Goal: Task Accomplishment & Management: Use online tool/utility

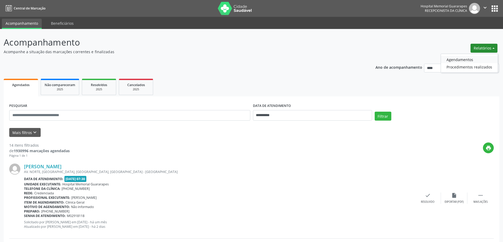
click at [445, 61] on link "Agendamentos" at bounding box center [469, 59] width 57 height 7
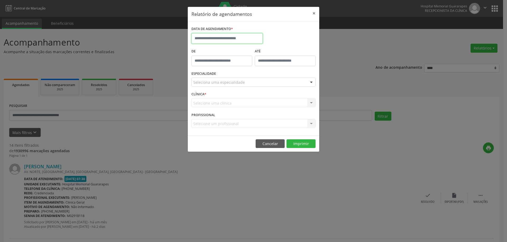
click at [220, 34] on input "text" at bounding box center [226, 38] width 71 height 11
click at [269, 50] on icon at bounding box center [268, 50] width 2 height 3
select select "*"
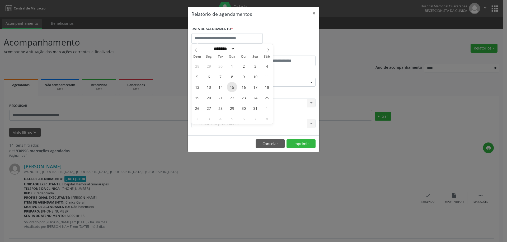
click at [230, 86] on span "15" at bounding box center [232, 87] width 10 height 10
type input "**********"
click at [230, 86] on span "15" at bounding box center [232, 87] width 10 height 10
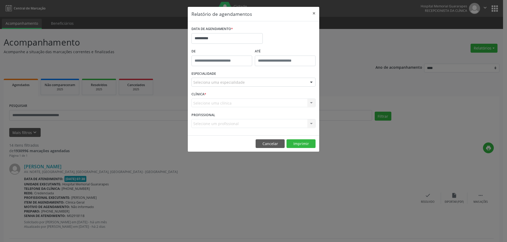
click at [258, 80] on div "Seleciona uma especialidade" at bounding box center [253, 82] width 124 height 9
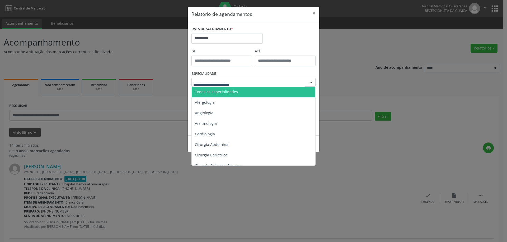
click at [254, 91] on span "Todas as especialidades" at bounding box center [254, 92] width 124 height 11
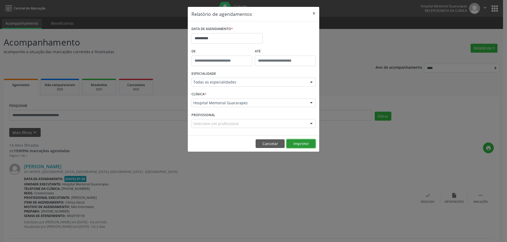
click at [296, 140] on button "Imprimir" at bounding box center [300, 144] width 29 height 9
